Goal: Information Seeking & Learning: Find specific fact

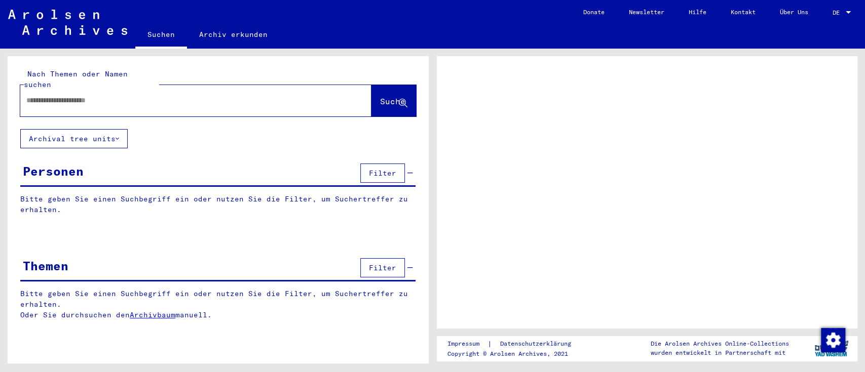
click at [81, 95] on input "text" at bounding box center [186, 100] width 321 height 11
type input "******"
click at [403, 99] on icon at bounding box center [403, 103] width 9 height 9
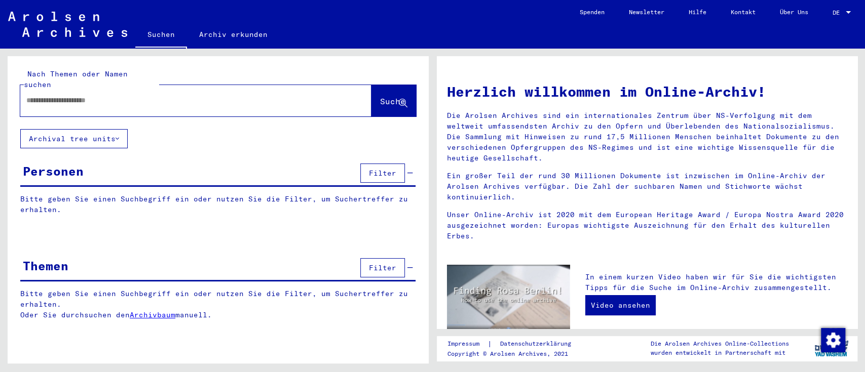
click at [62, 95] on input "text" at bounding box center [183, 100] width 315 height 11
type input "******"
click at [405, 99] on icon at bounding box center [403, 103] width 9 height 9
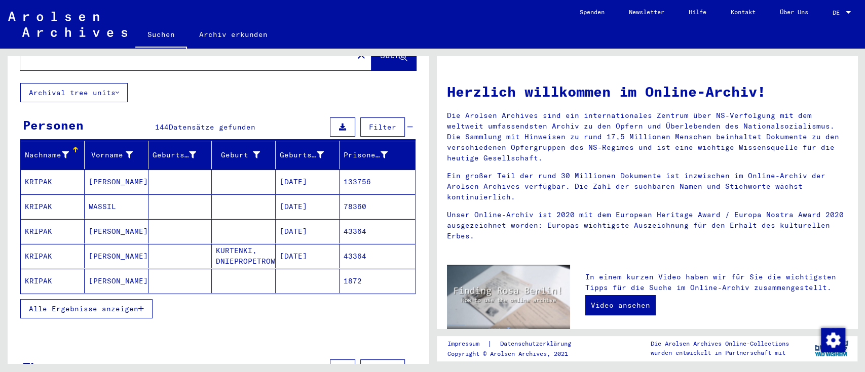
scroll to position [67, 0]
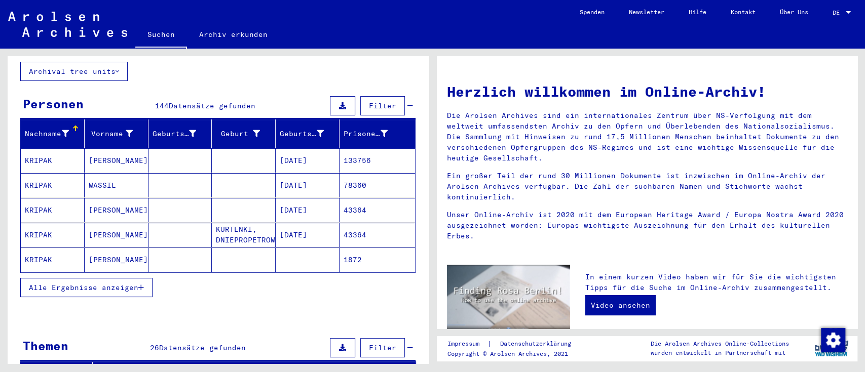
click at [139, 284] on icon "button" at bounding box center [141, 287] width 6 height 7
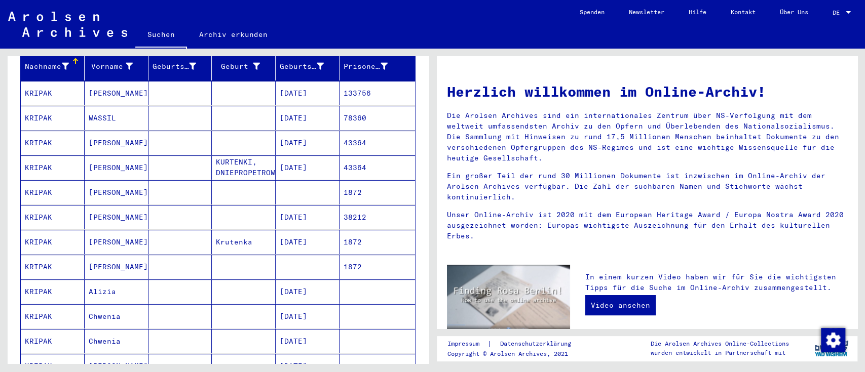
scroll to position [203, 0]
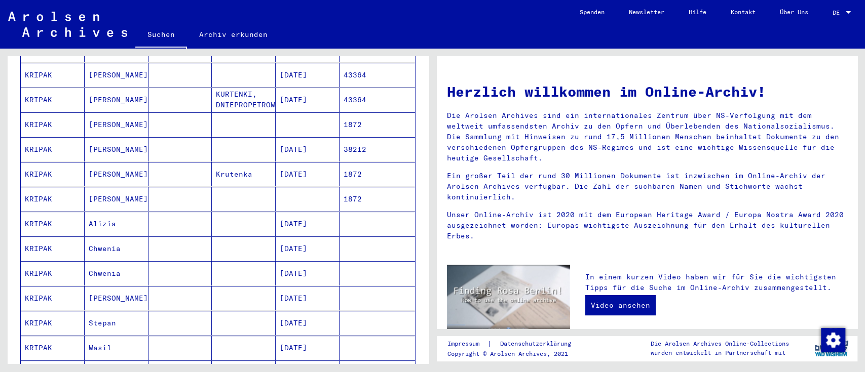
click at [105, 286] on mat-cell "[PERSON_NAME]" at bounding box center [117, 298] width 64 height 24
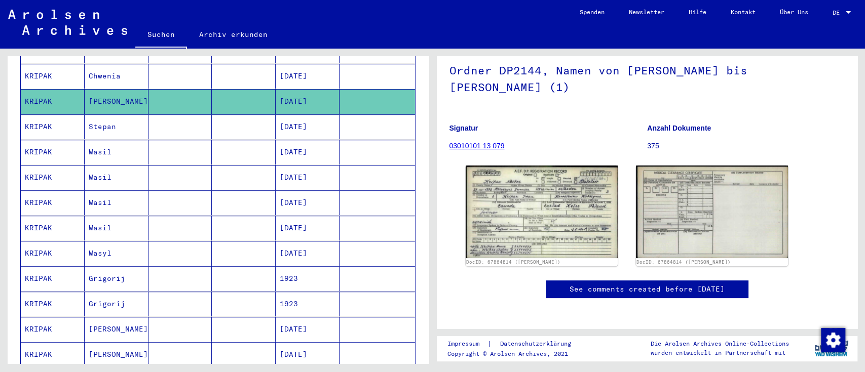
scroll to position [406, 0]
click at [107, 317] on mat-cell "[PERSON_NAME]" at bounding box center [117, 329] width 64 height 25
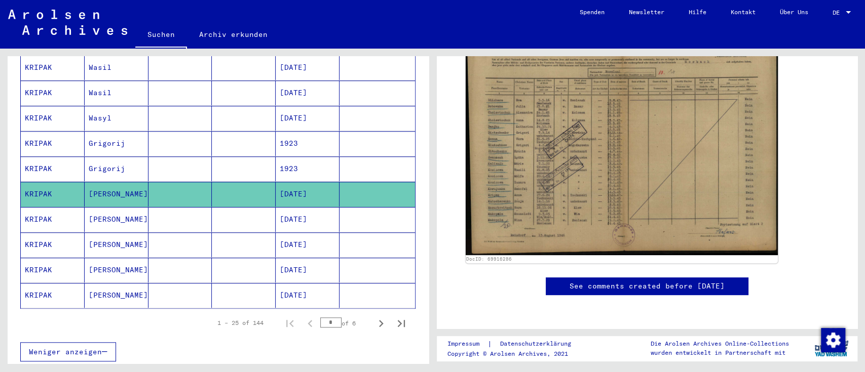
scroll to position [541, 0]
click at [91, 207] on mat-cell "[PERSON_NAME]" at bounding box center [117, 219] width 64 height 25
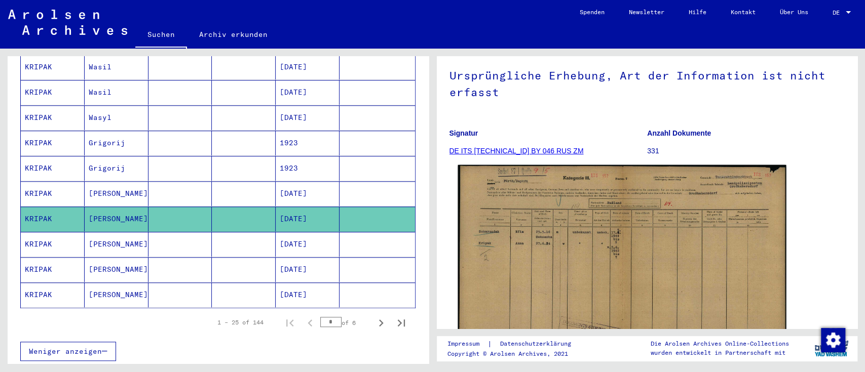
scroll to position [135, 0]
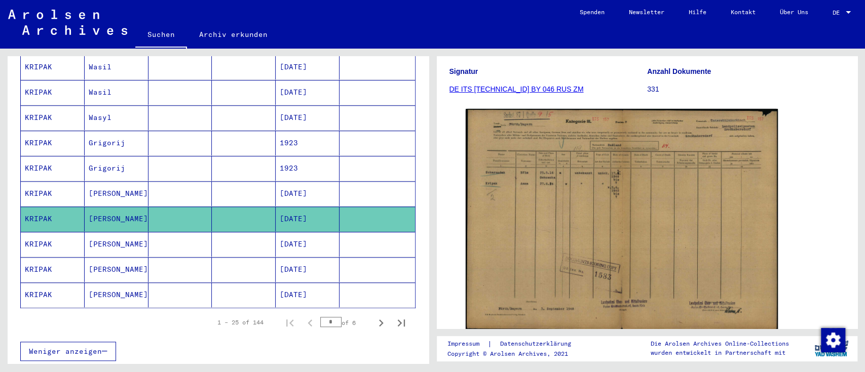
click at [100, 232] on mat-cell "[PERSON_NAME]" at bounding box center [117, 244] width 64 height 25
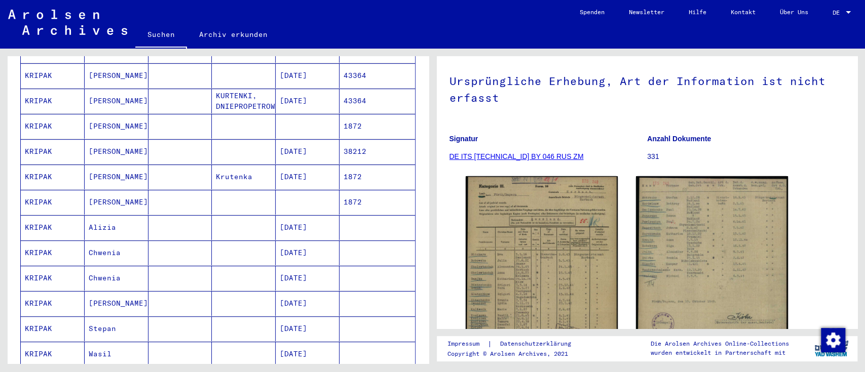
scroll to position [68, 0]
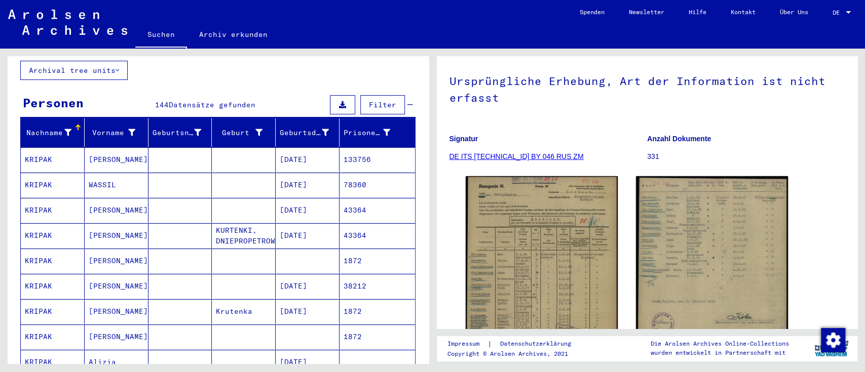
click at [92, 198] on mat-cell "[PERSON_NAME]" at bounding box center [117, 210] width 64 height 25
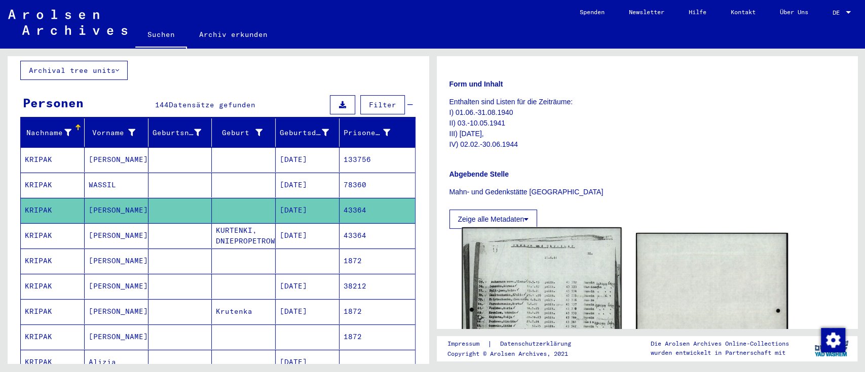
scroll to position [203, 0]
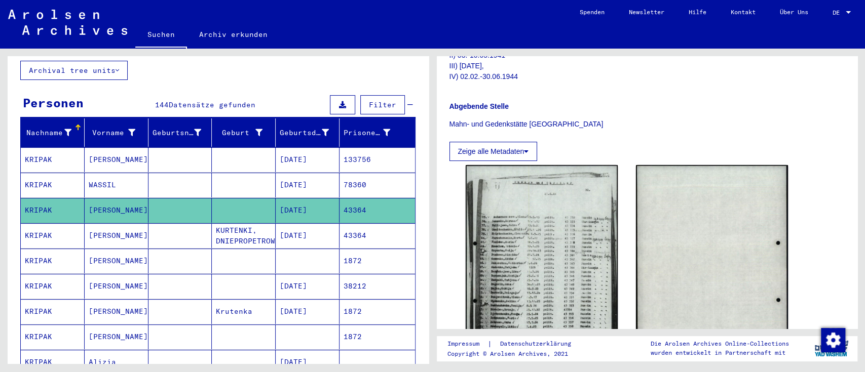
click at [91, 224] on mat-cell "[PERSON_NAME]" at bounding box center [117, 235] width 64 height 25
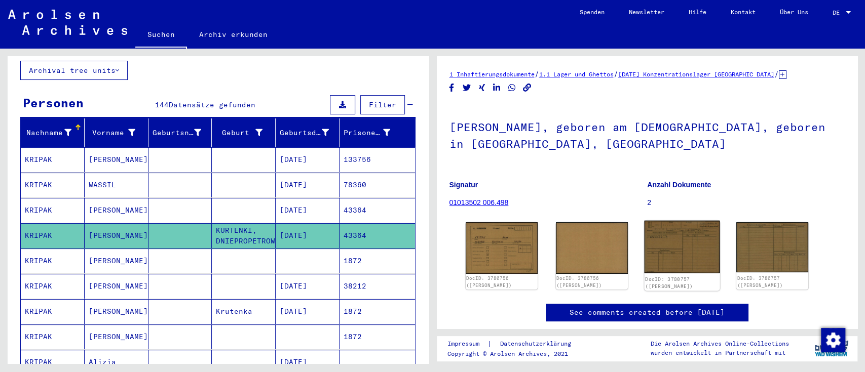
click at [671, 243] on img at bounding box center [682, 247] width 76 height 53
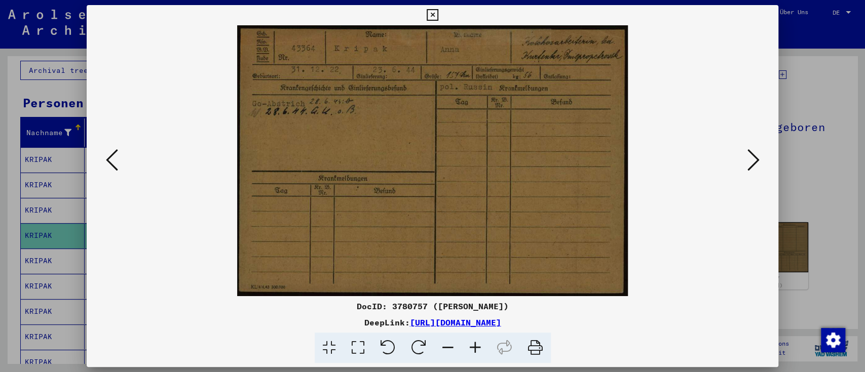
click at [361, 143] on img at bounding box center [432, 160] width 623 height 271
